Goal: Find specific page/section: Find specific page/section

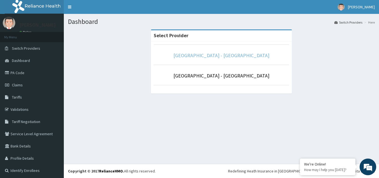
click at [202, 56] on link "[GEOGRAPHIC_DATA] - [GEOGRAPHIC_DATA]" at bounding box center [221, 55] width 96 height 6
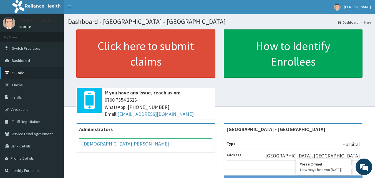
click at [22, 75] on link "PA Code" at bounding box center [32, 73] width 64 height 12
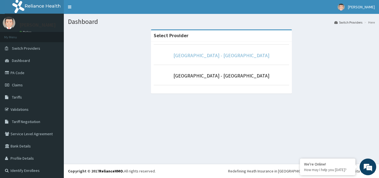
click at [251, 55] on link "[GEOGRAPHIC_DATA] - [GEOGRAPHIC_DATA]" at bounding box center [221, 55] width 96 height 6
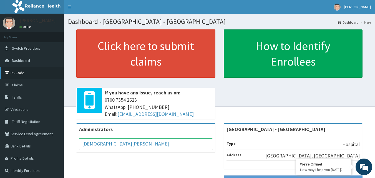
click at [10, 73] on icon at bounding box center [8, 73] width 6 height 4
